Goal: Task Accomplishment & Management: Use online tool/utility

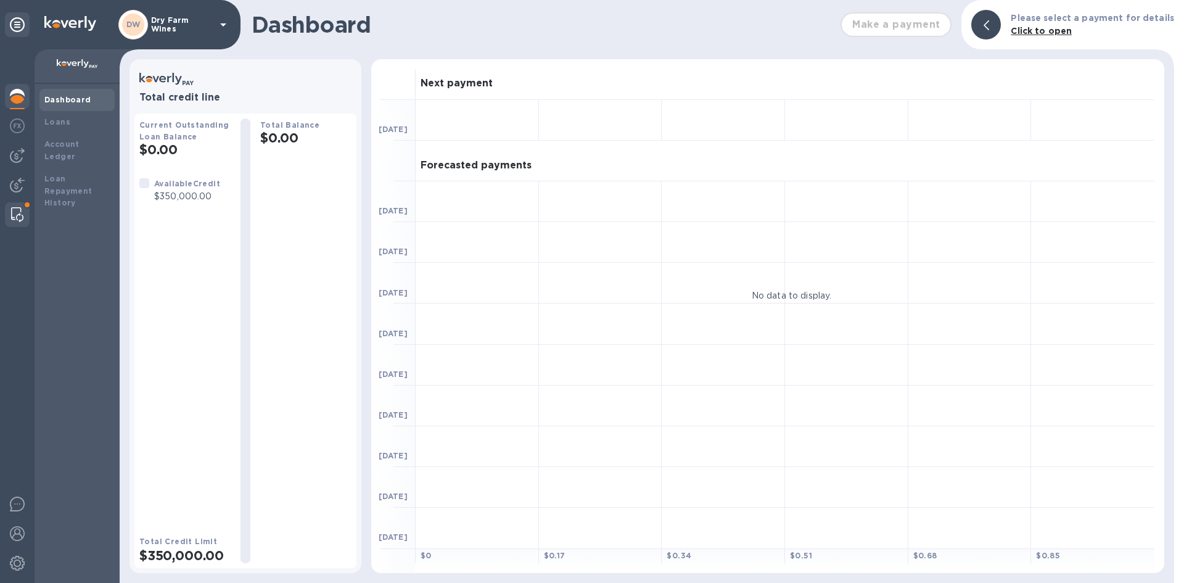
click at [16, 215] on img at bounding box center [17, 214] width 12 height 15
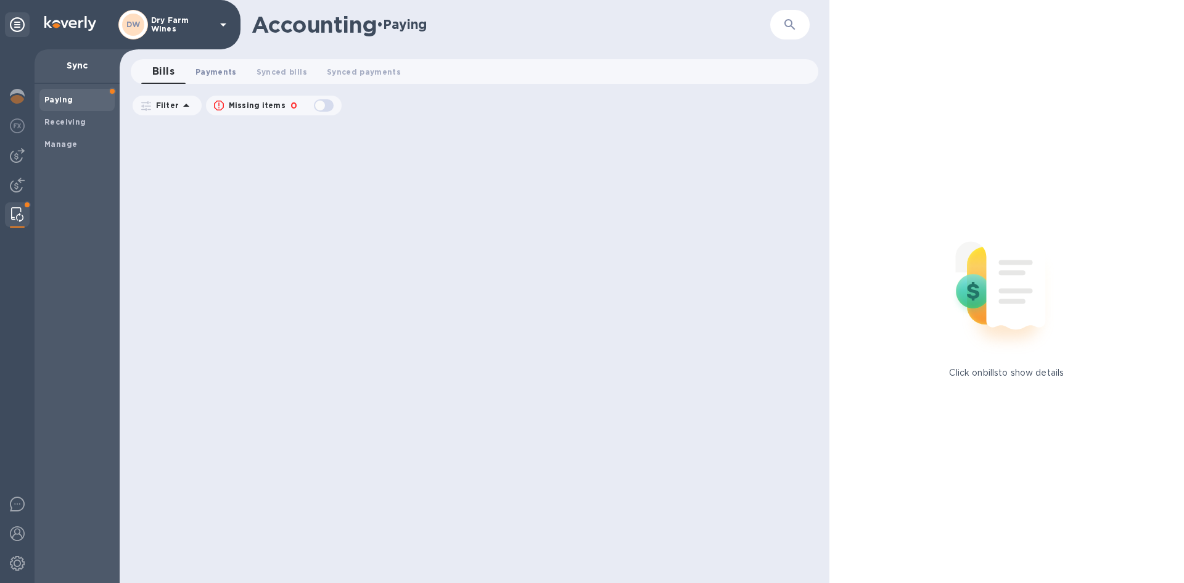
click at [207, 69] on span "Payments 0" at bounding box center [215, 71] width 41 height 13
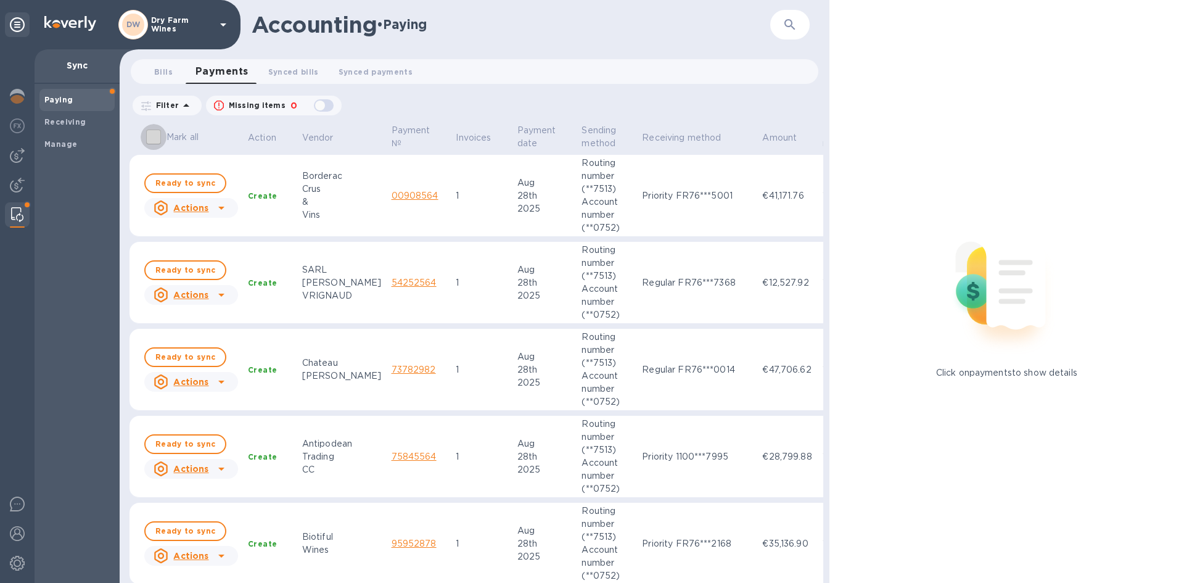
click at [164, 131] on input "Mark all" at bounding box center [154, 137] width 26 height 26
click at [158, 134] on input "Mark all" at bounding box center [154, 137] width 26 height 26
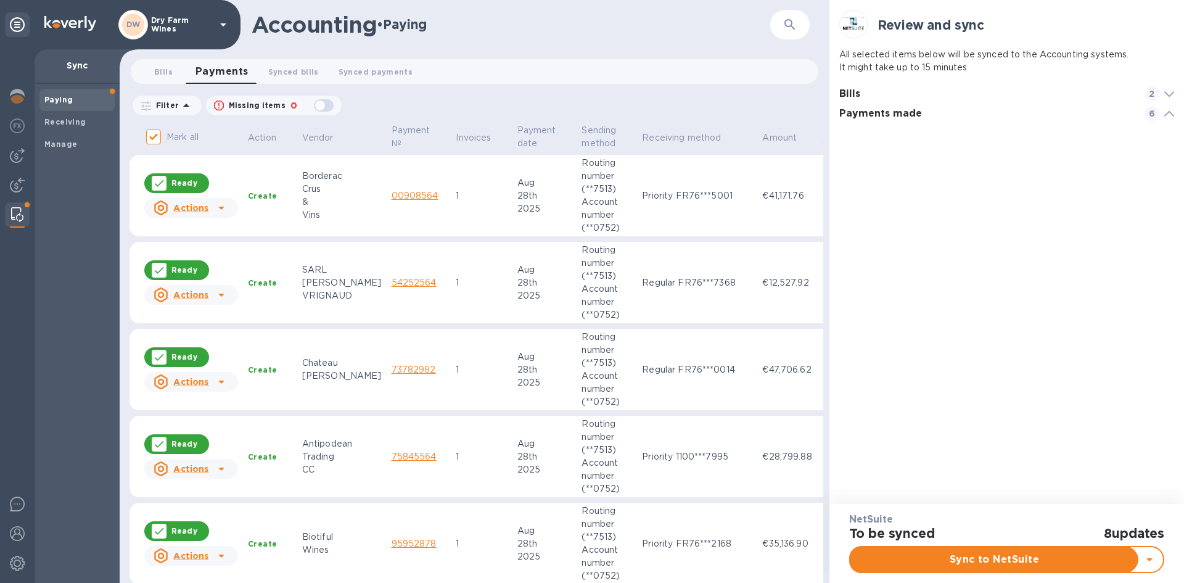
scroll to position [356, 335]
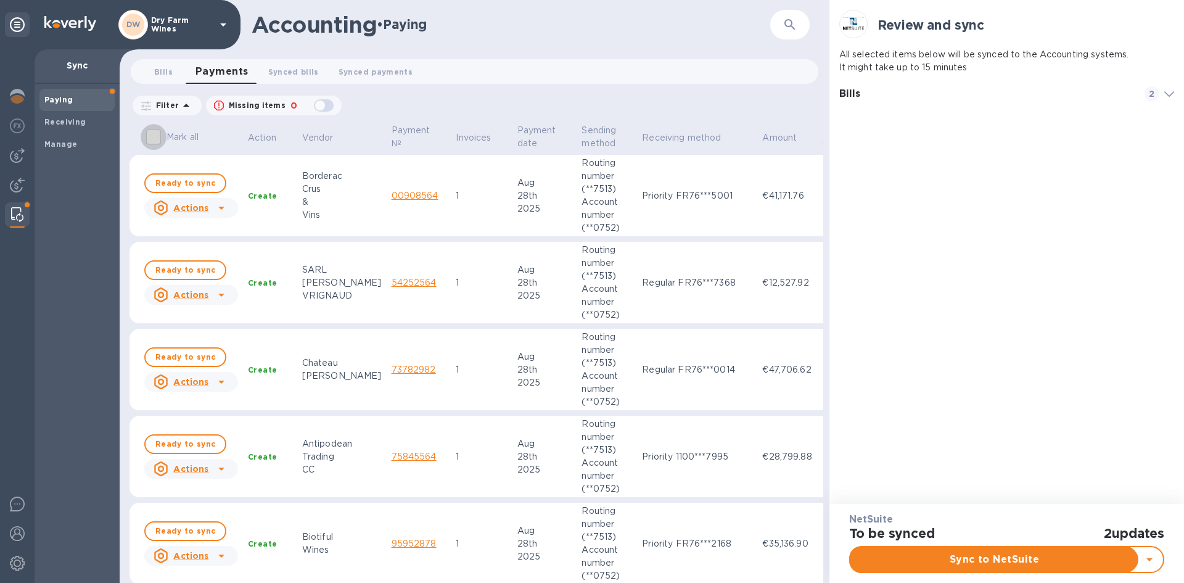
click at [155, 134] on input "Mark all" at bounding box center [154, 137] width 26 height 26
checkbox input "true"
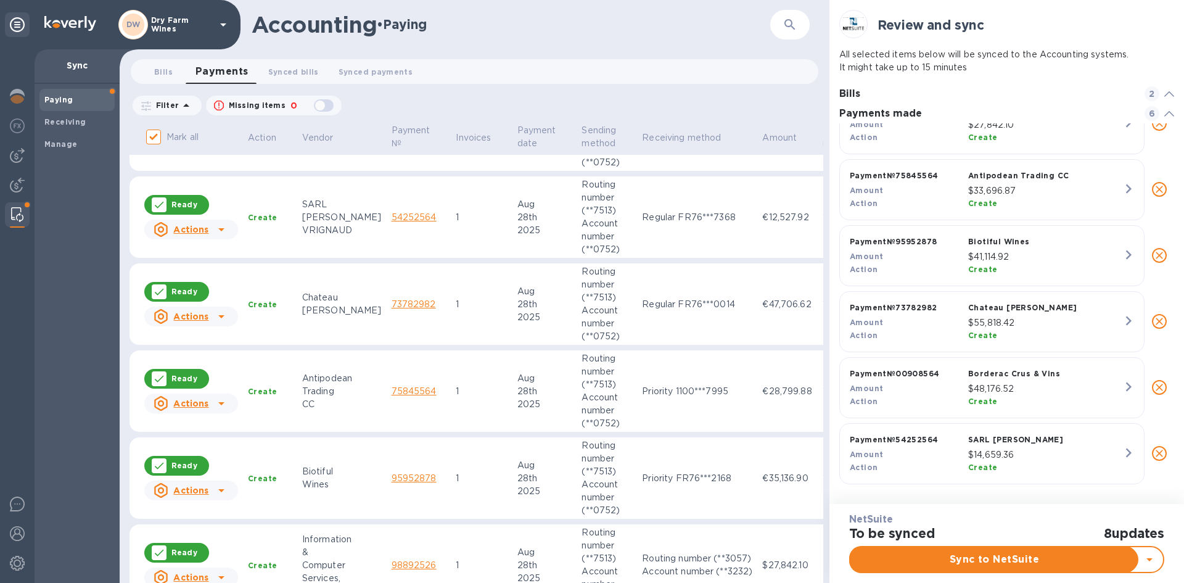
scroll to position [109, 0]
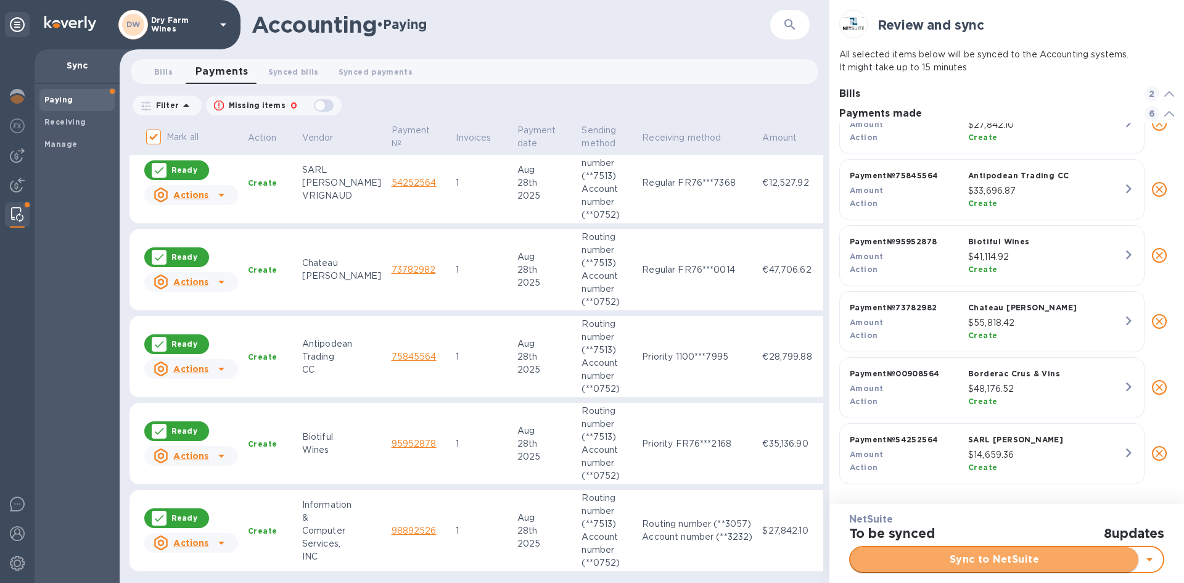
click at [913, 552] on span "Sync to NetSuite" at bounding box center [994, 559] width 268 height 15
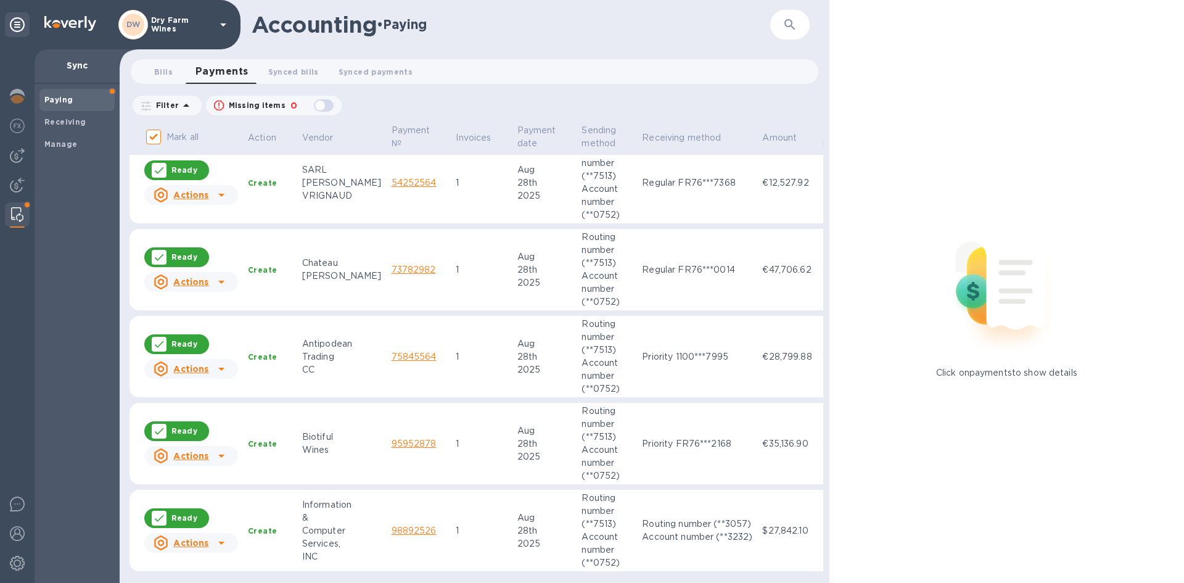
scroll to position [0, 0]
